Goal: Information Seeking & Learning: Learn about a topic

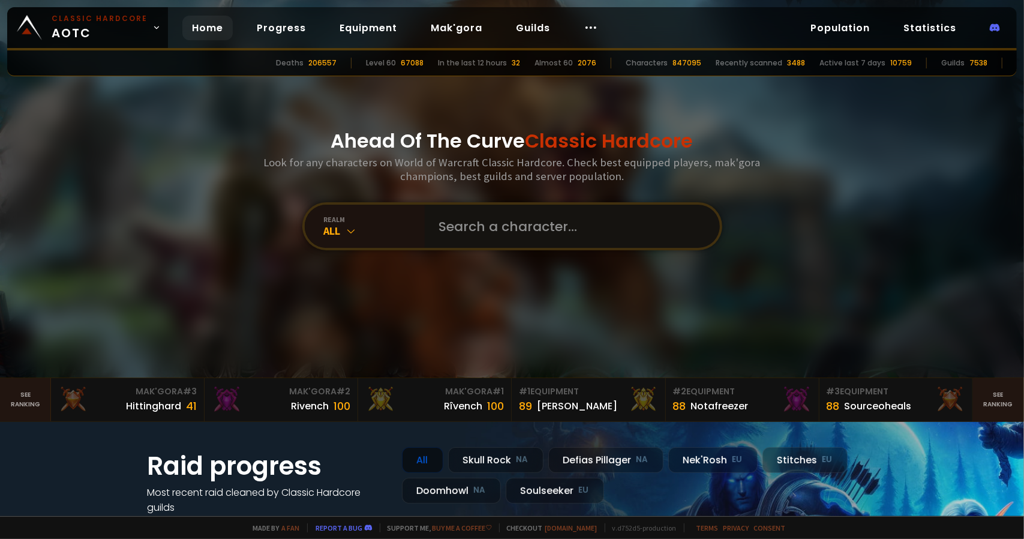
click at [470, 218] on input "text" at bounding box center [569, 226] width 274 height 43
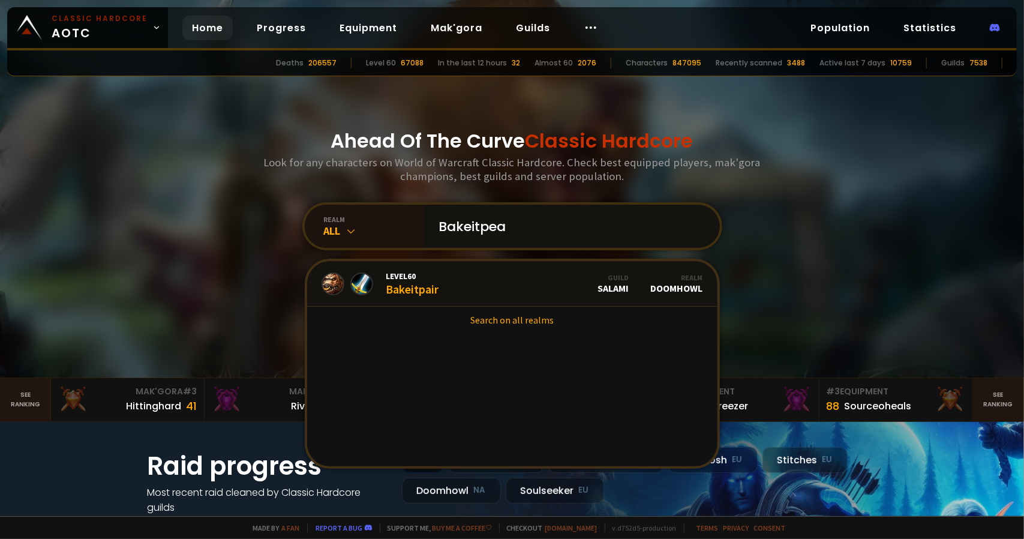
type input "Bakeitpear"
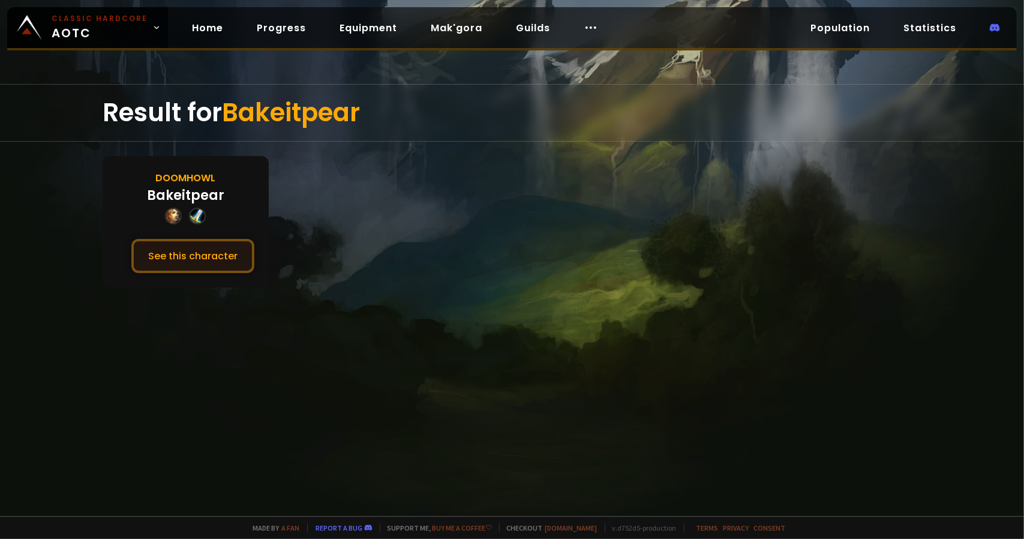
click at [211, 256] on button "See this character" at bounding box center [192, 256] width 123 height 34
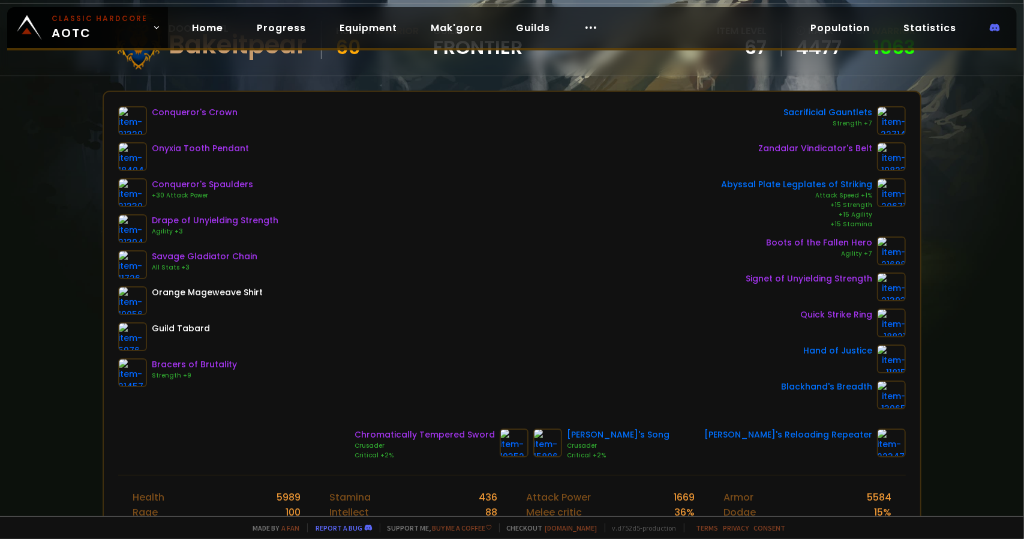
scroll to position [120, 0]
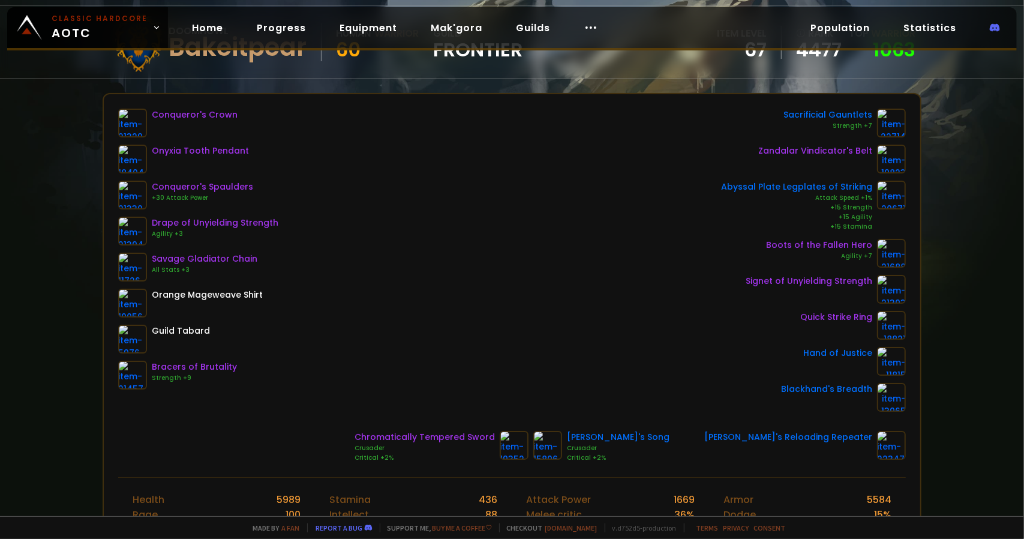
click at [540, 173] on div "Conqueror's Crown Onyxia Tooth Pendant Conqueror's Spaulders +30 Attack Power D…" at bounding box center [512, 260] width 789 height 303
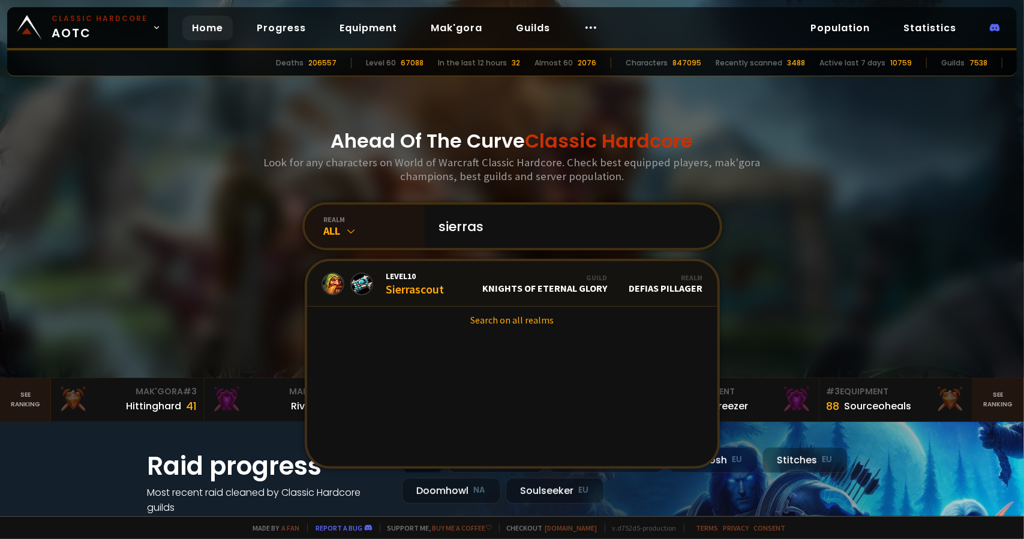
type input "sierras"
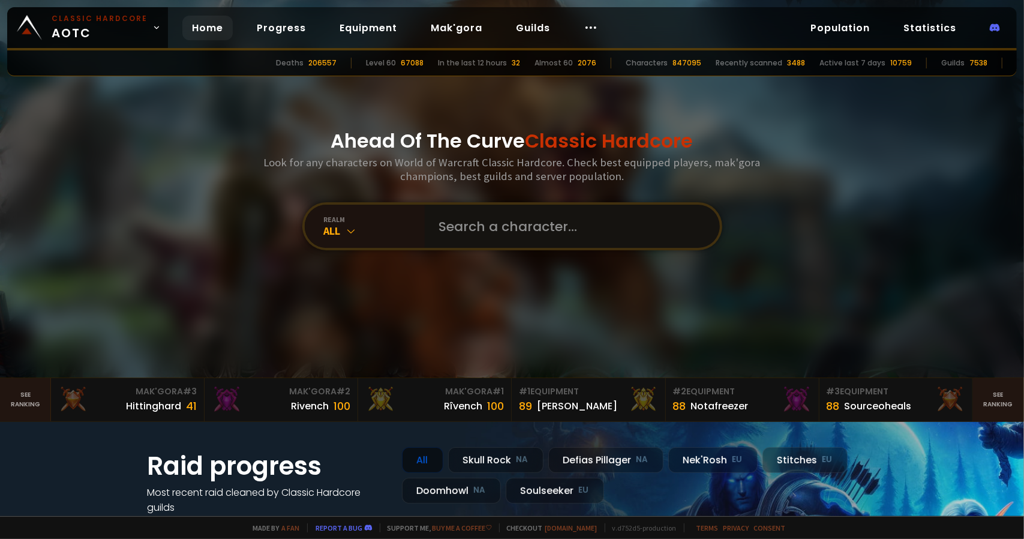
drag, startPoint x: 494, startPoint y: 232, endPoint x: 504, endPoint y: 233, distance: 10.4
click at [499, 233] on input "text" at bounding box center [569, 226] width 274 height 43
type input "sierras"
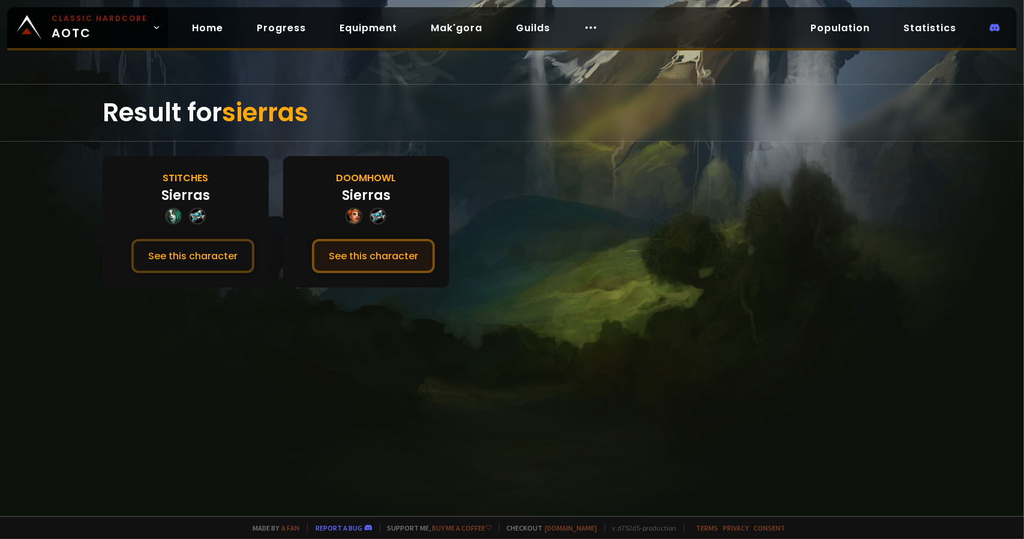
click at [405, 257] on button "See this character" at bounding box center [373, 256] width 123 height 34
drag, startPoint x: 303, startPoint y: 123, endPoint x: 302, endPoint y: 117, distance: 6.1
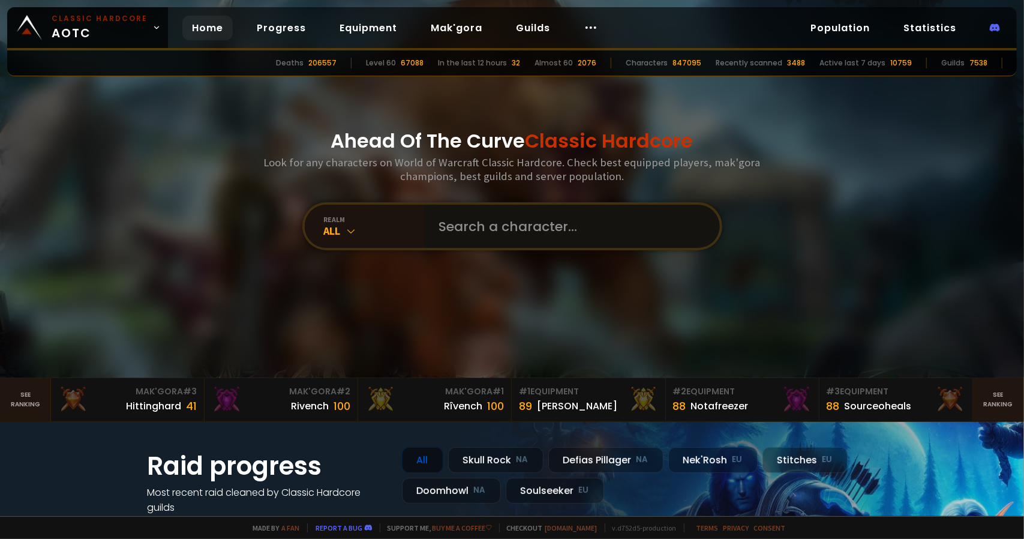
click at [461, 212] on input "text" at bounding box center [569, 226] width 274 height 43
type input "Plae"
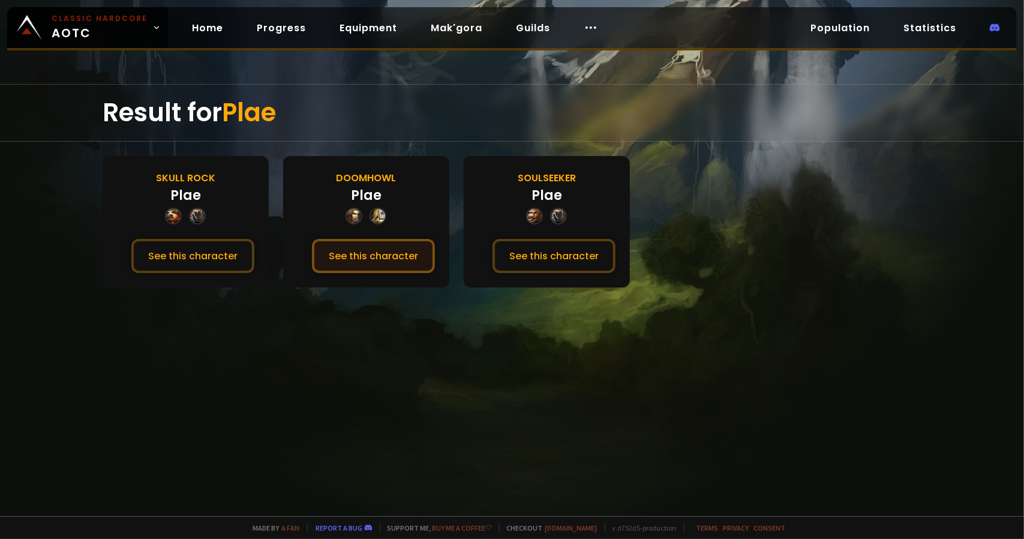
click at [370, 265] on button "See this character" at bounding box center [373, 256] width 123 height 34
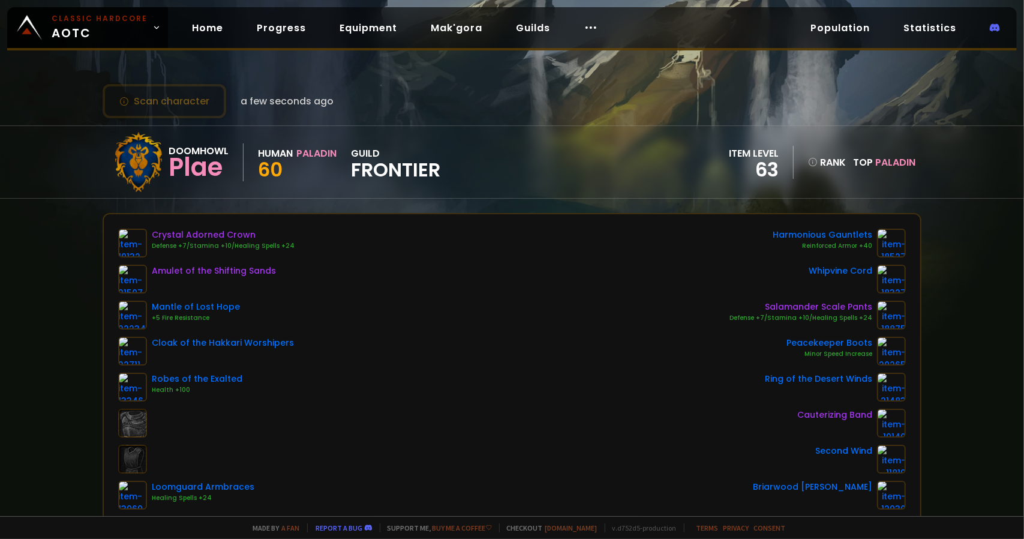
scroll to position [120, 0]
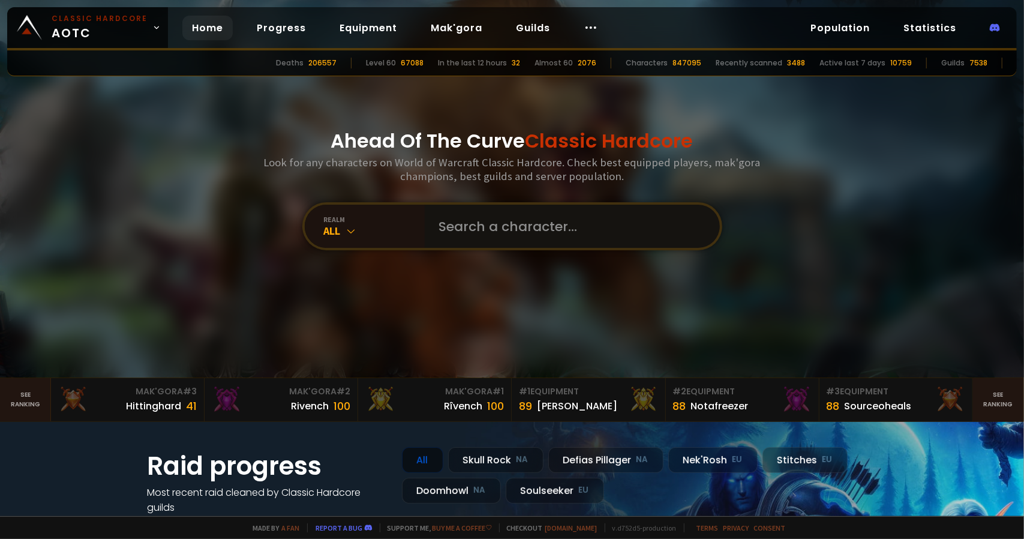
click at [432, 227] on input "text" at bounding box center [569, 226] width 274 height 43
type input "P"
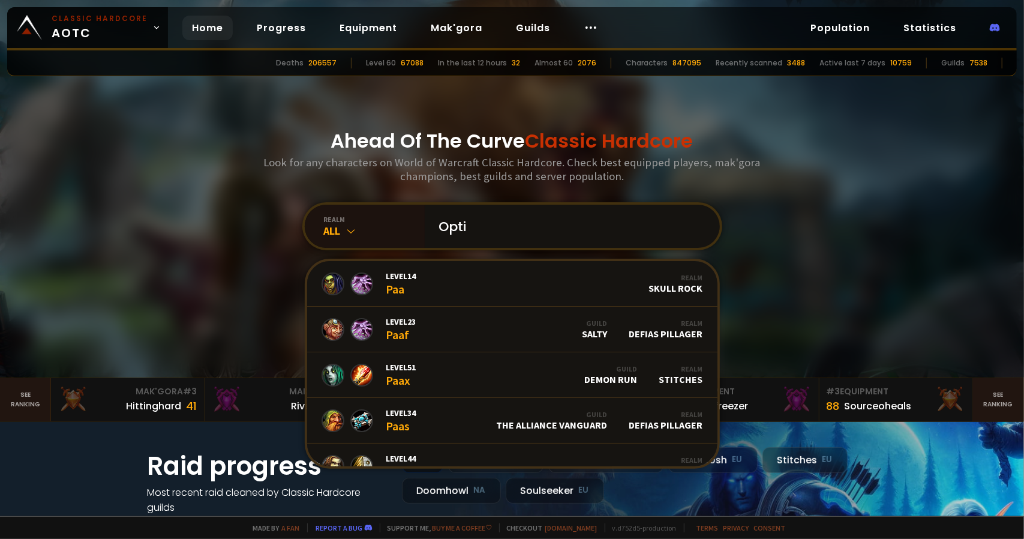
type input "Optio"
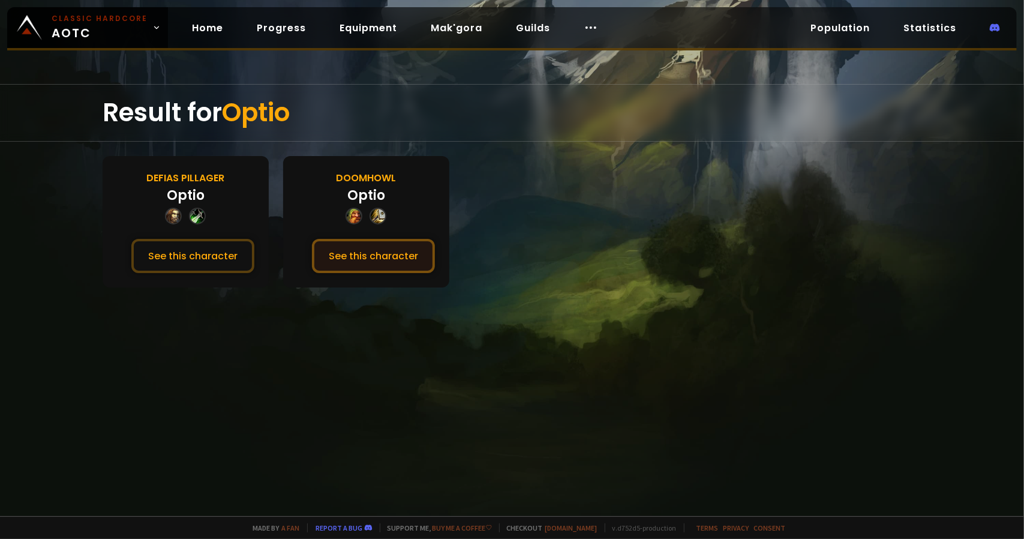
click at [341, 255] on button "See this character" at bounding box center [373, 256] width 123 height 34
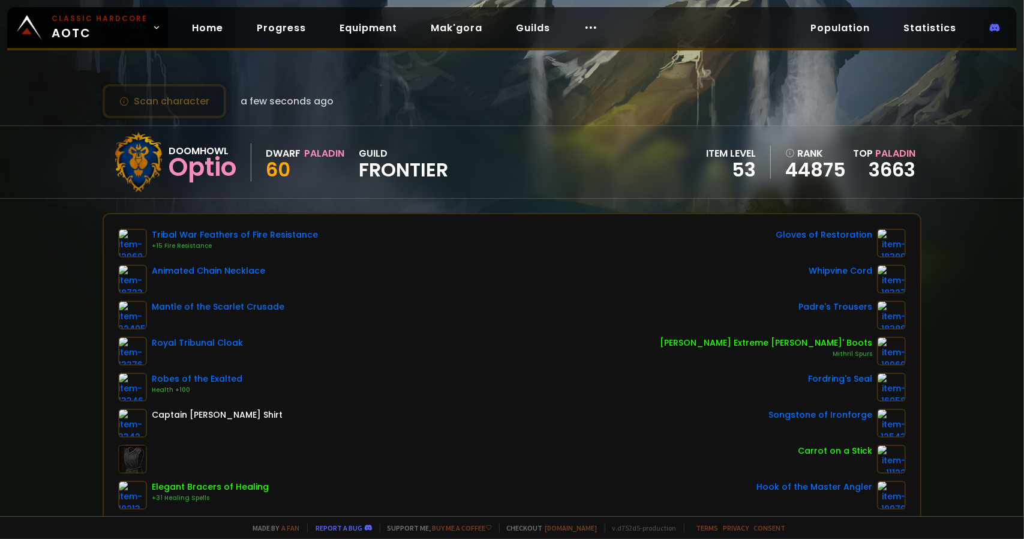
click at [396, 322] on div "Tribal War Feathers of Fire Resistance +15 Fire Resistance Animated Chain Neckl…" at bounding box center [512, 369] width 789 height 281
drag, startPoint x: 392, startPoint y: 322, endPoint x: 403, endPoint y: 329, distance: 13.0
click at [392, 323] on div "Tribal War Feathers of Fire Resistance +15 Fire Resistance Animated Chain Neckl…" at bounding box center [512, 369] width 789 height 281
